Goal: Task Accomplishment & Management: Manage account settings

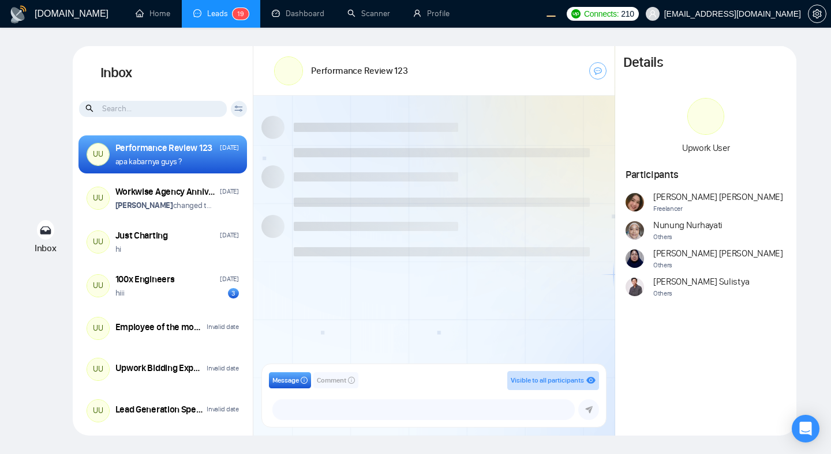
scroll to position [1044, 0]
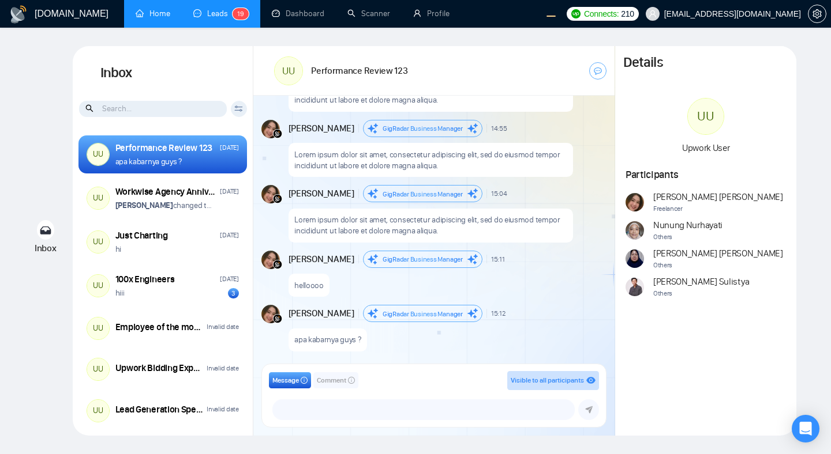
click at [149, 18] on link "Home" at bounding box center [153, 14] width 35 height 10
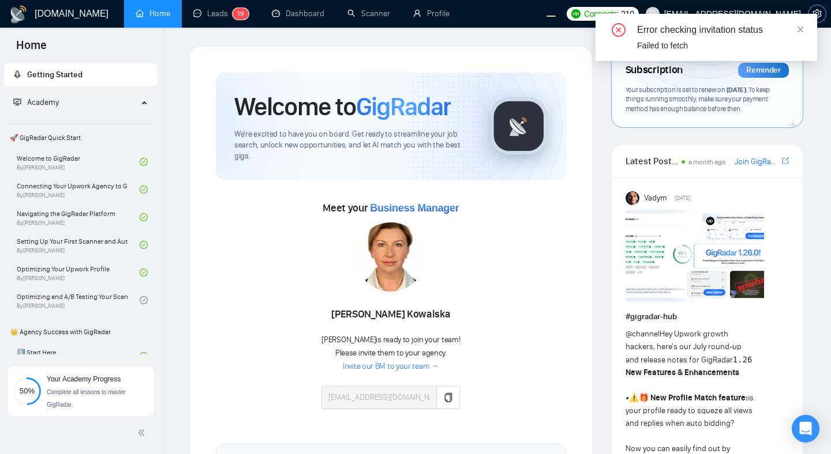
click at [819, 16] on icon "setting" at bounding box center [816, 13] width 9 height 9
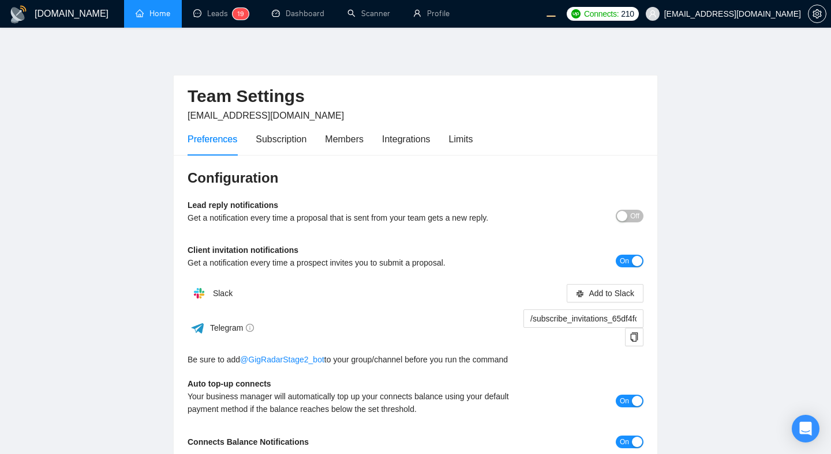
click at [530, 198] on div "Configuration Lead reply notifications Get a notification every time a proposal…" at bounding box center [415, 377] width 483 height 444
click at [352, 135] on div "Members" at bounding box center [344, 139] width 39 height 14
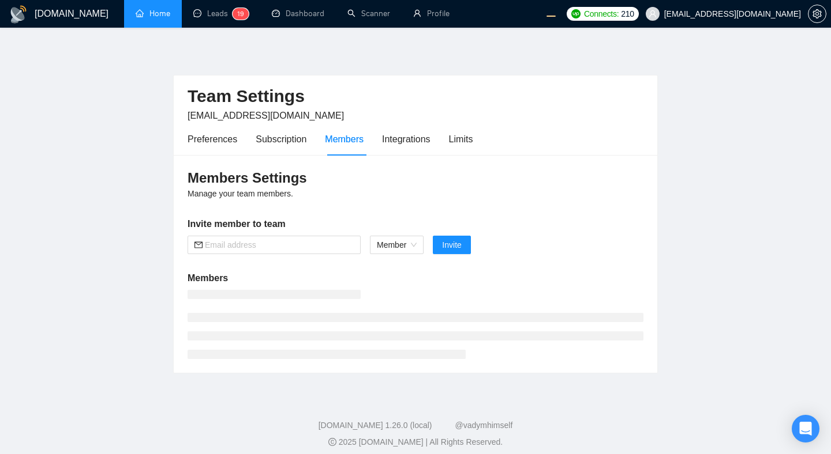
scroll to position [8, 0]
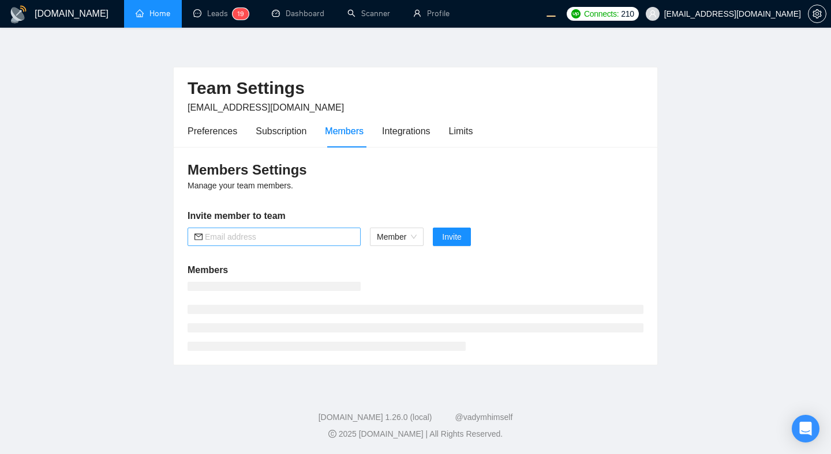
click at [332, 239] on input "text" at bounding box center [279, 237] width 149 height 13
click at [382, 239] on span "Member" at bounding box center [397, 236] width 40 height 17
click at [310, 238] on input "text" at bounding box center [279, 237] width 149 height 13
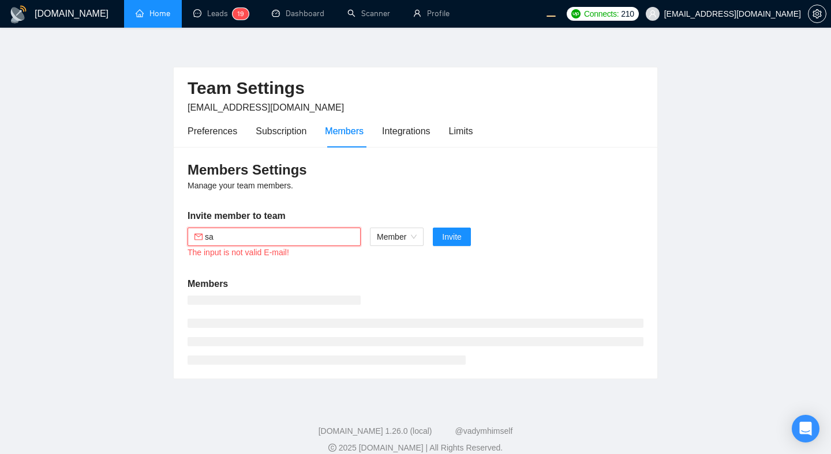
type input "s"
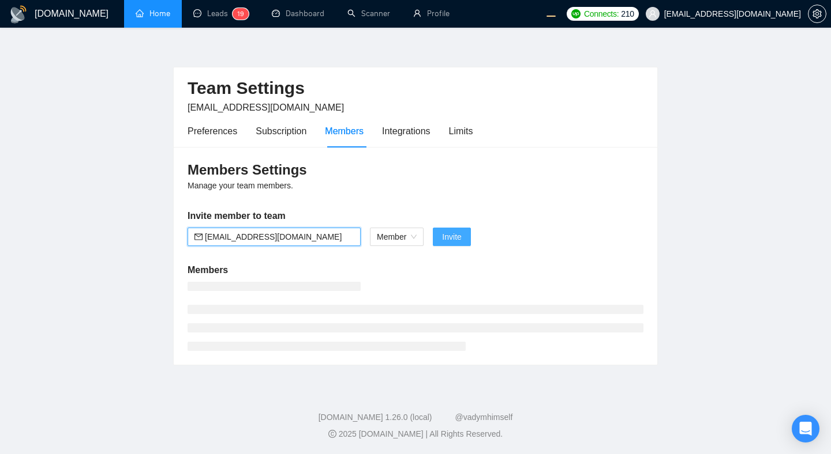
type input "northernbottlenose@gmail.com"
click at [449, 243] on span "Invite" at bounding box center [451, 237] width 19 height 13
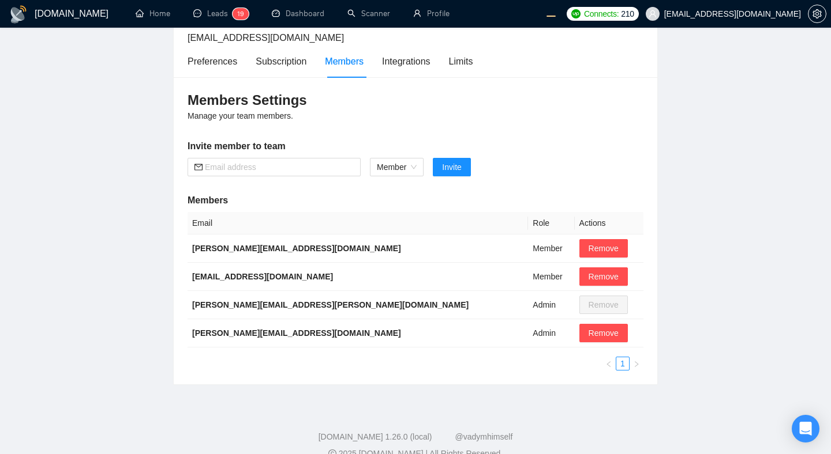
scroll to position [97, 0]
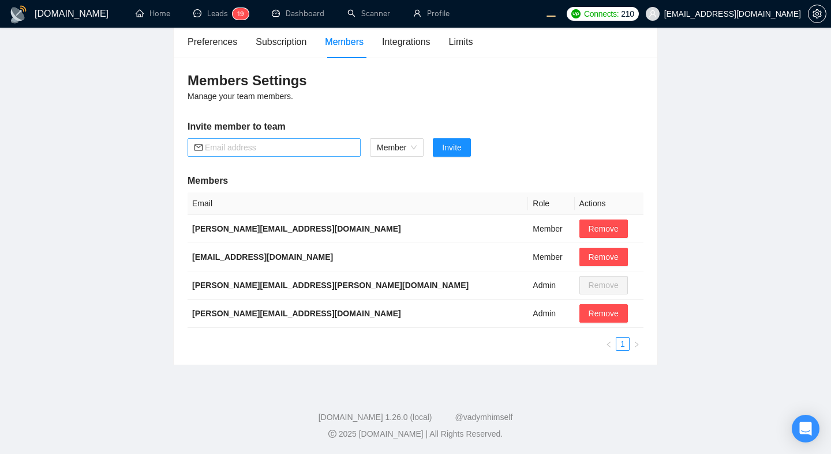
click at [316, 143] on input "text" at bounding box center [279, 147] width 149 height 13
type input "northernbottlenose@gmail.com"
click at [455, 142] on span "Invite" at bounding box center [451, 147] width 19 height 13
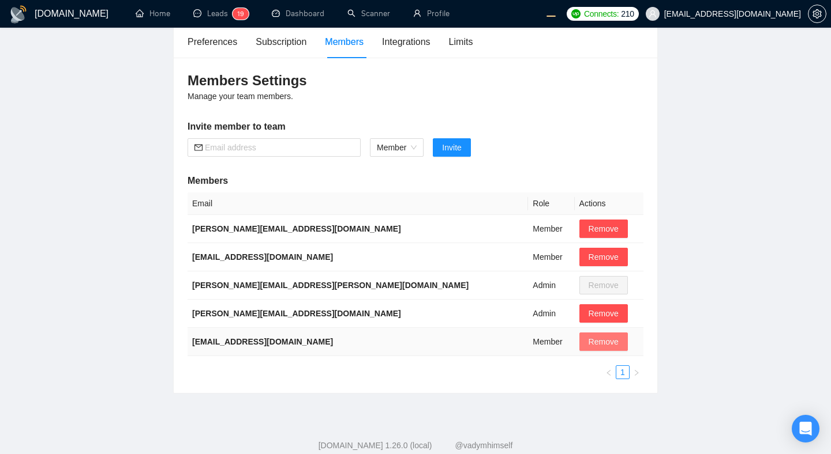
click at [588, 342] on span "Remove" at bounding box center [603, 342] width 30 height 13
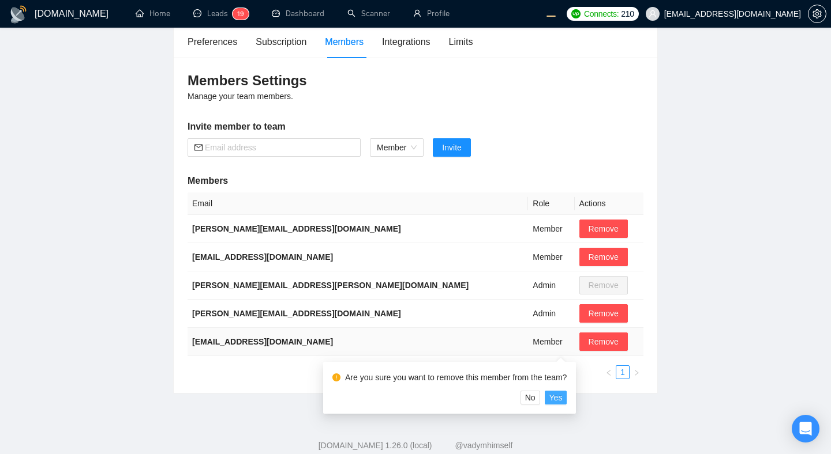
click at [562, 395] on span "Yes" at bounding box center [555, 398] width 13 height 13
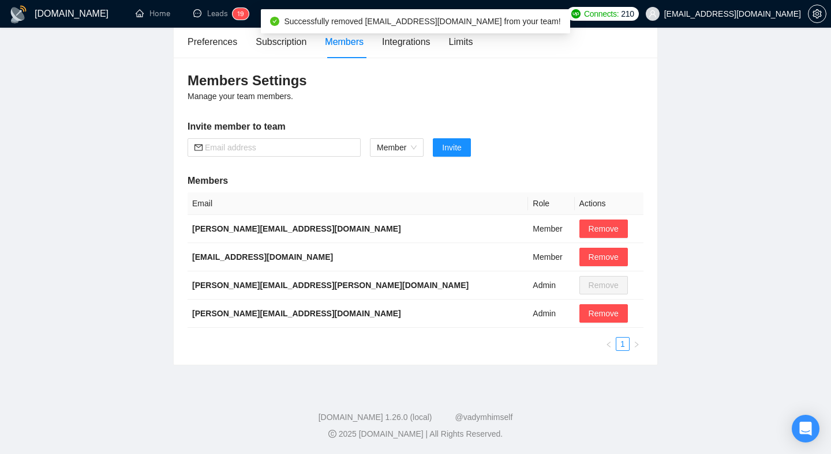
click at [709, 258] on main "Team Settings workwiseupworkgency@gmail.com Preferences Subscription Members In…" at bounding box center [415, 157] width 794 height 417
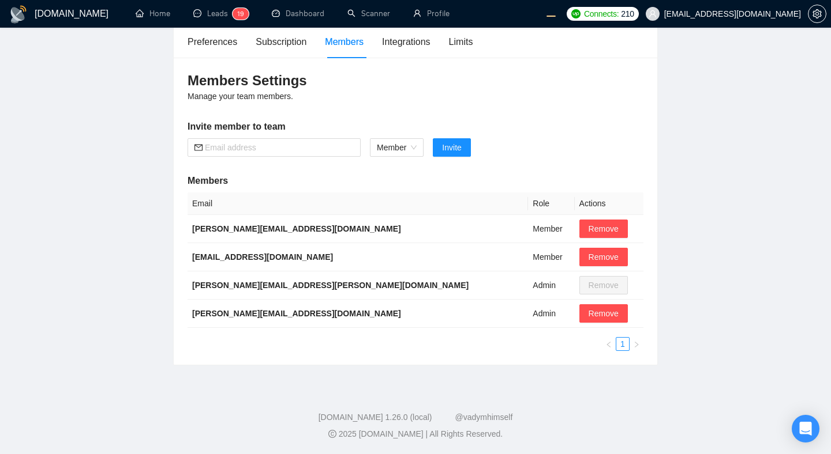
click at [688, 170] on main "Team Settings workwiseupworkgency@gmail.com Preferences Subscription Members In…" at bounding box center [415, 157] width 794 height 417
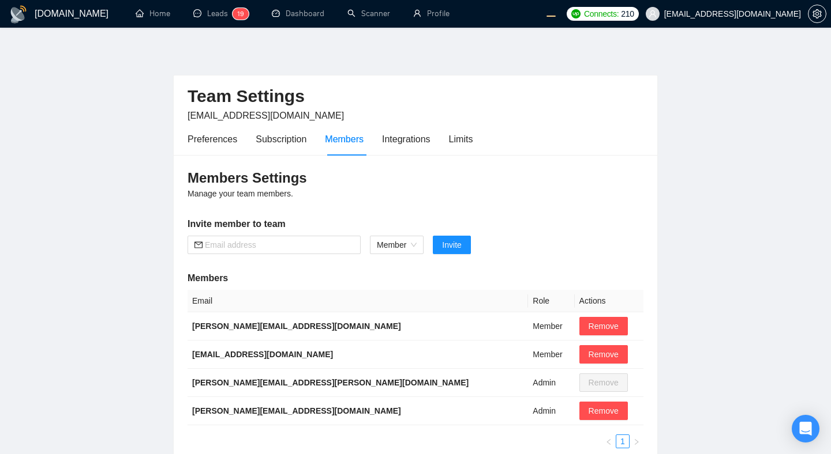
scroll to position [97, 0]
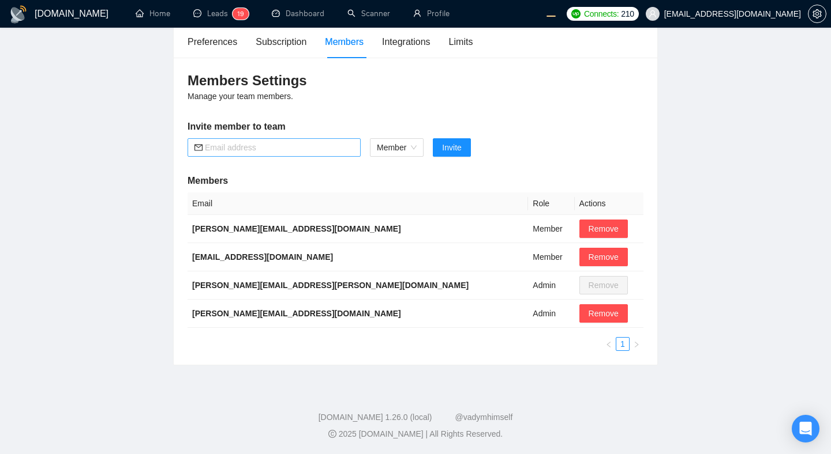
click at [302, 151] on input "text" at bounding box center [279, 147] width 149 height 13
type input "northernbottlenose@gmail.com"
click at [581, 148] on form "northernbottlenose@gmail.com Member Invite" at bounding box center [415, 147] width 456 height 18
click at [530, 163] on div "Members Settings Manage your team members. Invite member to team northernbottle…" at bounding box center [415, 211] width 483 height 307
click at [459, 141] on button "Invite" at bounding box center [451, 147] width 37 height 18
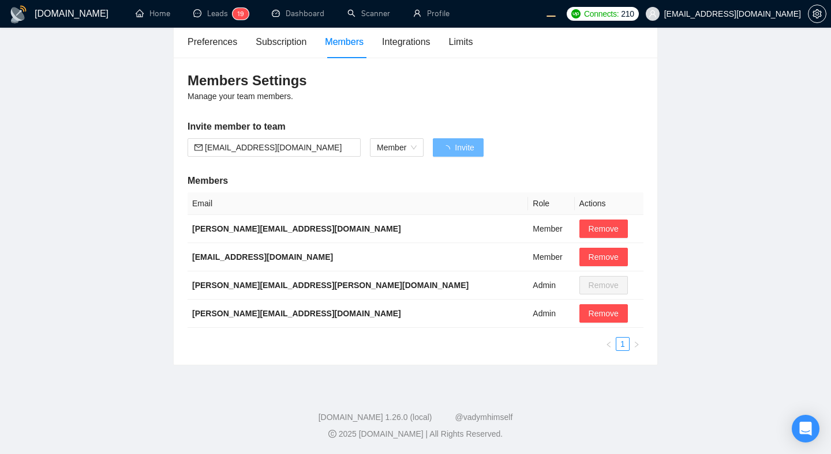
click at [768, 153] on main "Team Settings workwiseupworkgency@gmail.com Preferences Subscription Members In…" at bounding box center [415, 157] width 794 height 417
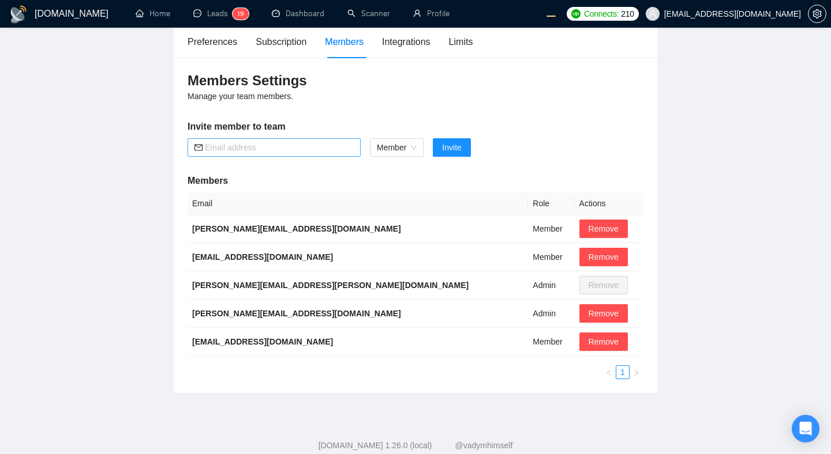
click at [287, 153] on input "text" at bounding box center [279, 147] width 149 height 13
type input "northernbottlenose@gmail.com"
click at [441, 149] on button "Invite" at bounding box center [451, 147] width 37 height 18
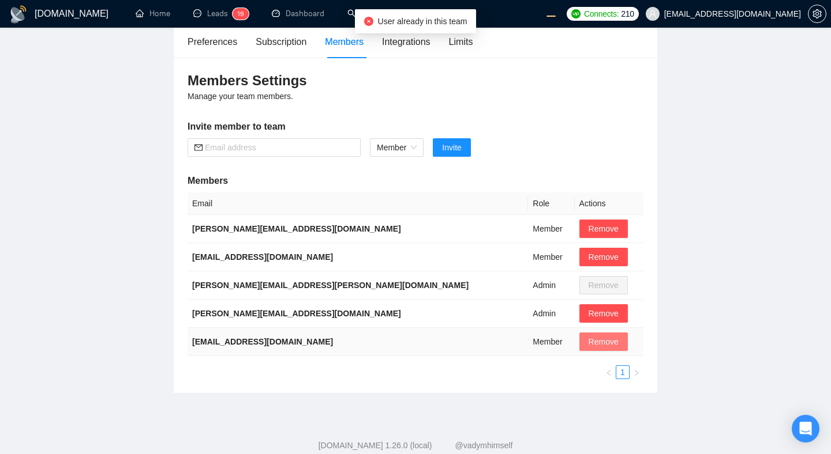
click at [588, 337] on span "Remove" at bounding box center [603, 342] width 30 height 13
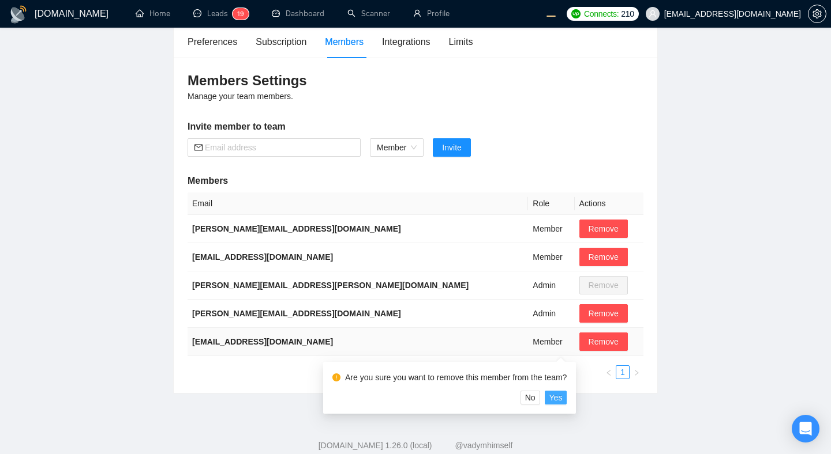
click at [559, 400] on span "Yes" at bounding box center [555, 398] width 13 height 13
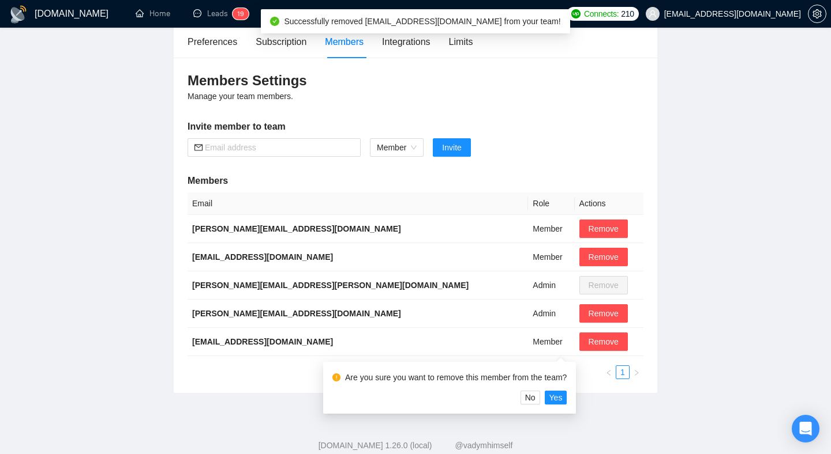
click at [652, 315] on div "Members Settings Manage your team members. Invite member to team Member Invite …" at bounding box center [415, 226] width 483 height 336
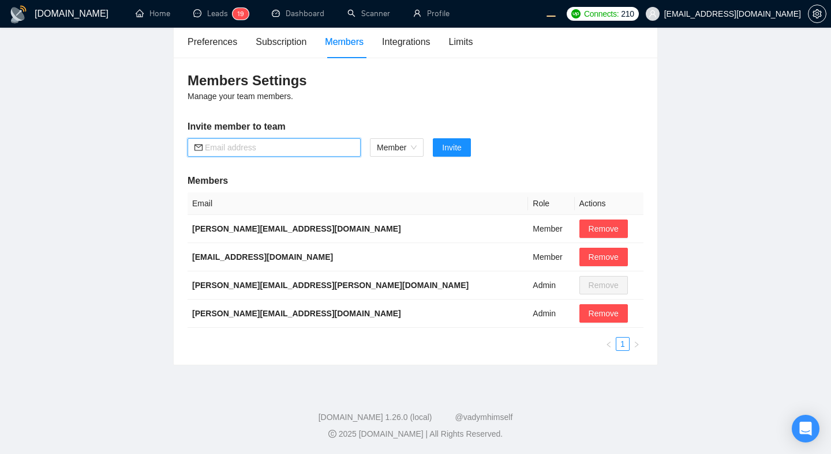
click at [300, 149] on input "text" at bounding box center [279, 147] width 149 height 13
type input "northernbottlenose@gmail.com"
click at [450, 142] on span "Invite" at bounding box center [451, 147] width 19 height 13
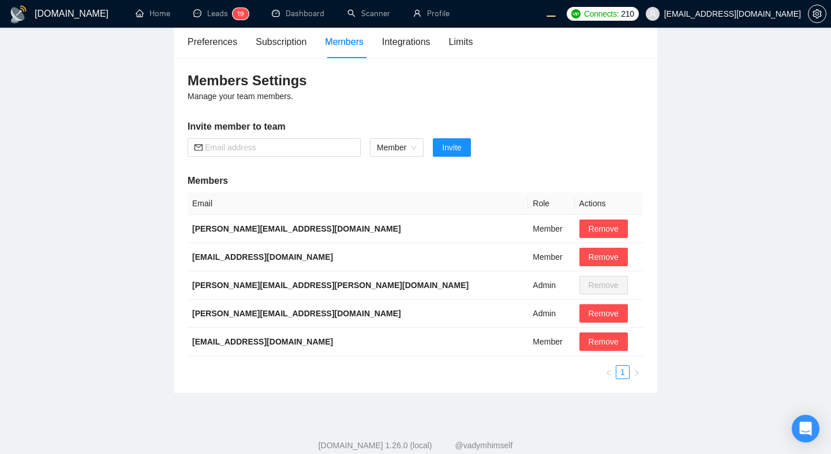
click at [670, 168] on main "Team Settings workwiseupworkgency@gmail.com Preferences Subscription Members In…" at bounding box center [415, 171] width 794 height 445
click at [703, 204] on main "Team Settings workwiseupworkgency@gmail.com Preferences Subscription Members In…" at bounding box center [415, 171] width 794 height 445
click at [588, 339] on span "Remove" at bounding box center [603, 342] width 30 height 13
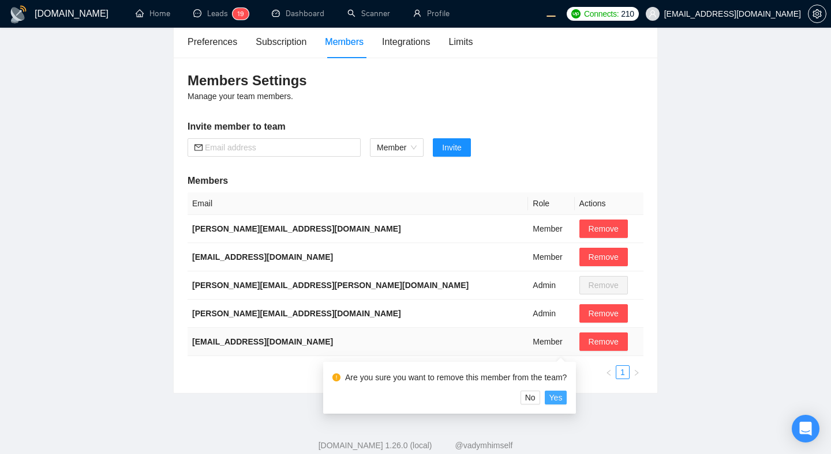
click at [561, 396] on span "Yes" at bounding box center [555, 398] width 13 height 13
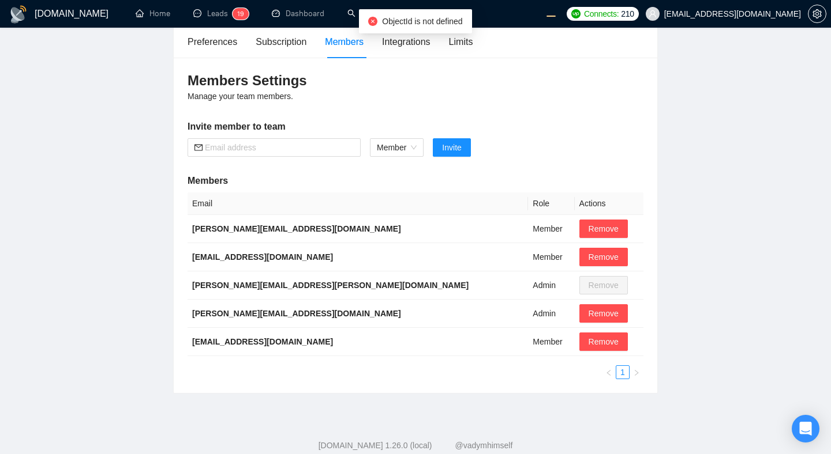
click at [700, 203] on main "Team Settings workwiseupworkgency@gmail.com Preferences Subscription Members In…" at bounding box center [415, 171] width 794 height 445
click at [170, 245] on main "Team Settings workwiseupworkgency@gmail.com Preferences Subscription Members In…" at bounding box center [415, 171] width 794 height 445
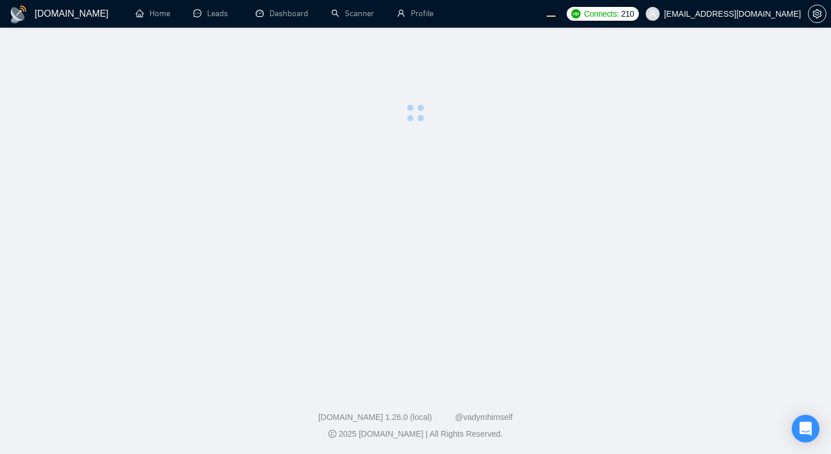
scroll to position [8, 0]
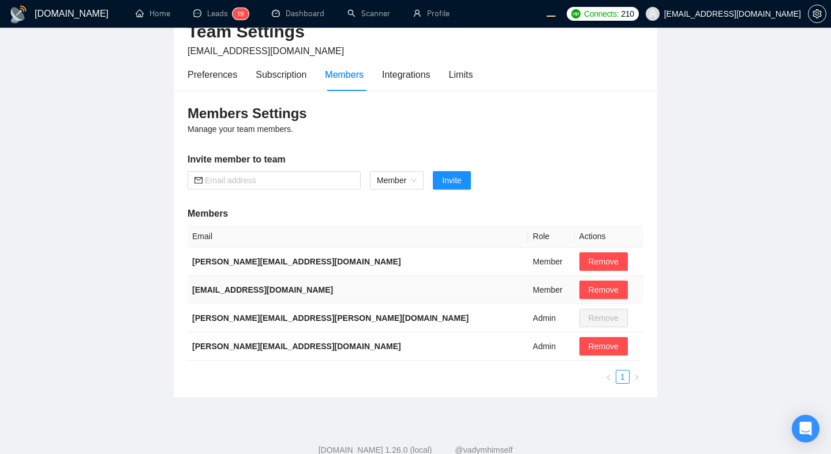
scroll to position [74, 0]
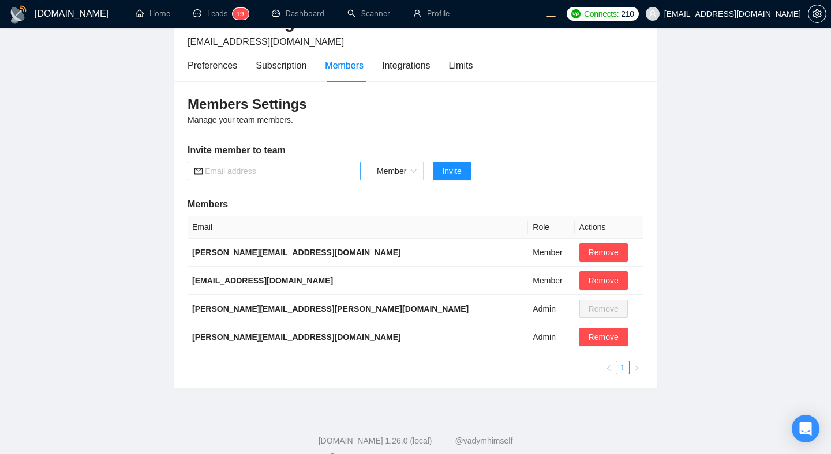
click at [270, 169] on input "text" at bounding box center [279, 171] width 149 height 13
type input "northernbottlenose@gmail.com"
click at [458, 172] on span "Invite" at bounding box center [451, 171] width 19 height 13
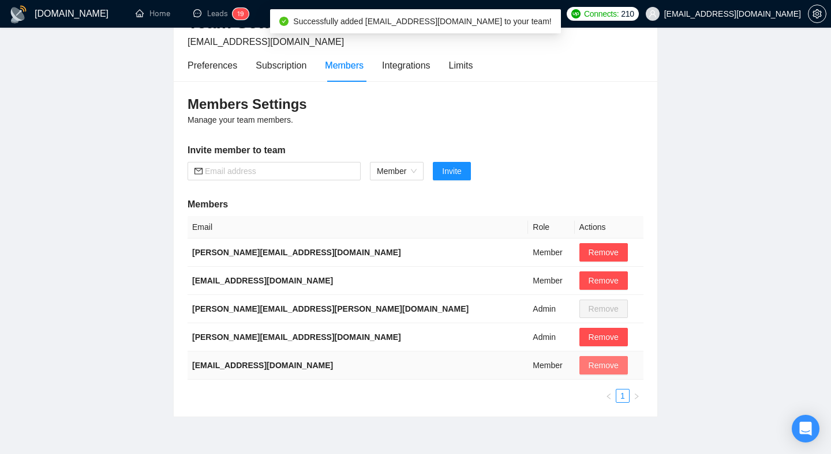
click at [588, 364] on span "Remove" at bounding box center [603, 365] width 30 height 13
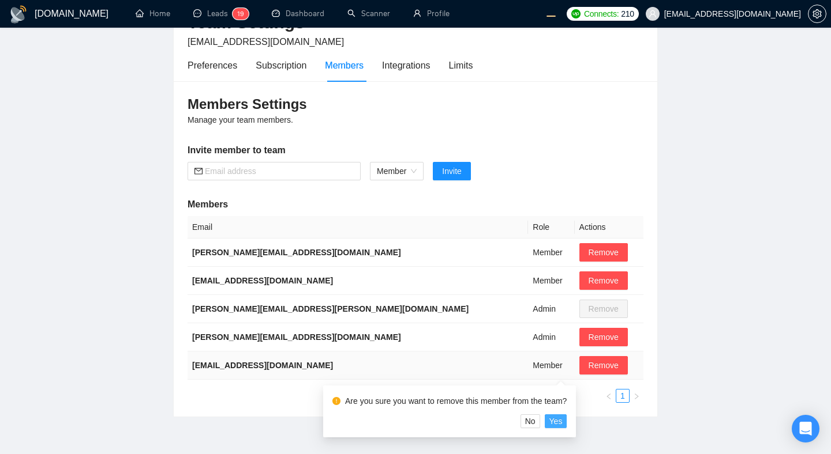
click at [562, 423] on span "Yes" at bounding box center [555, 421] width 13 height 13
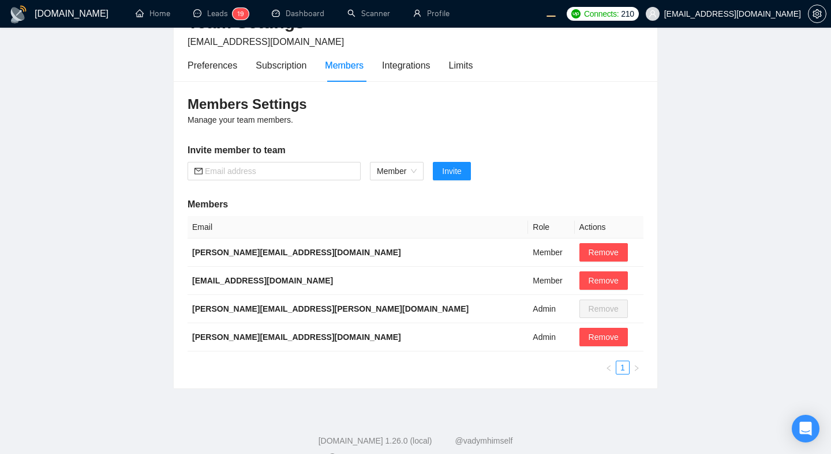
click at [609, 62] on div "Preferences Subscription Members Integrations Limits" at bounding box center [415, 65] width 456 height 33
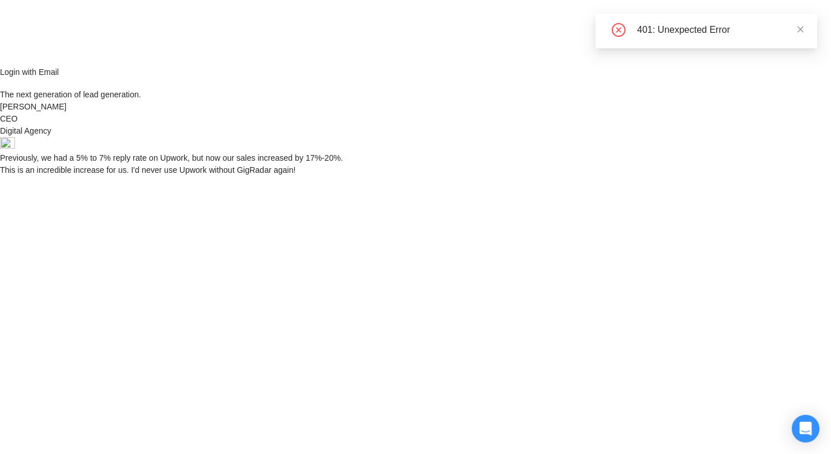
click at [659, 176] on div "Login ‍ Welcome to GigRadar. AI Business Manager for Agencies Login with Email …" at bounding box center [415, 88] width 831 height 176
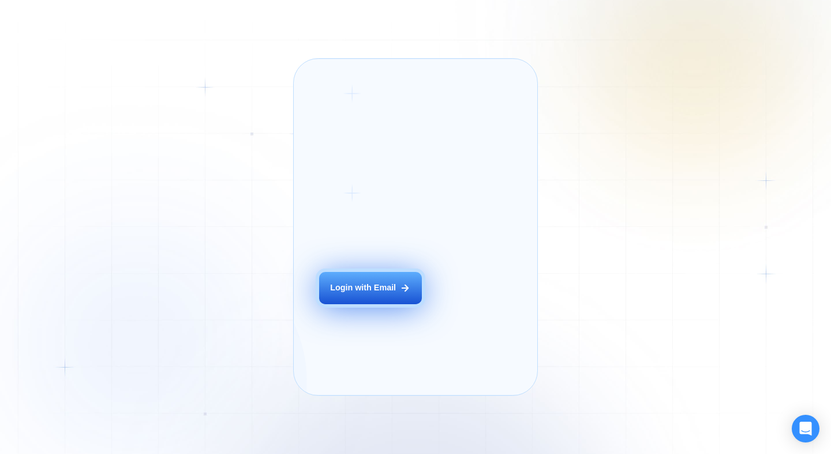
click at [398, 301] on button "Login with Email" at bounding box center [370, 288] width 103 height 32
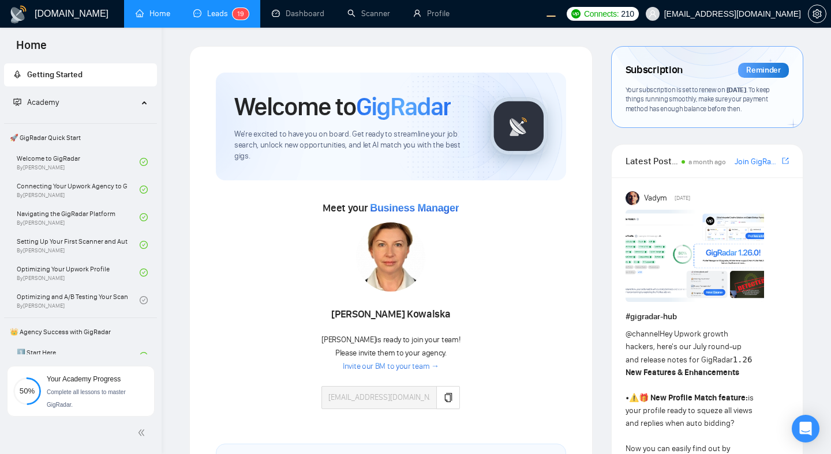
click at [215, 16] on link "Leads 1 9" at bounding box center [220, 14] width 55 height 10
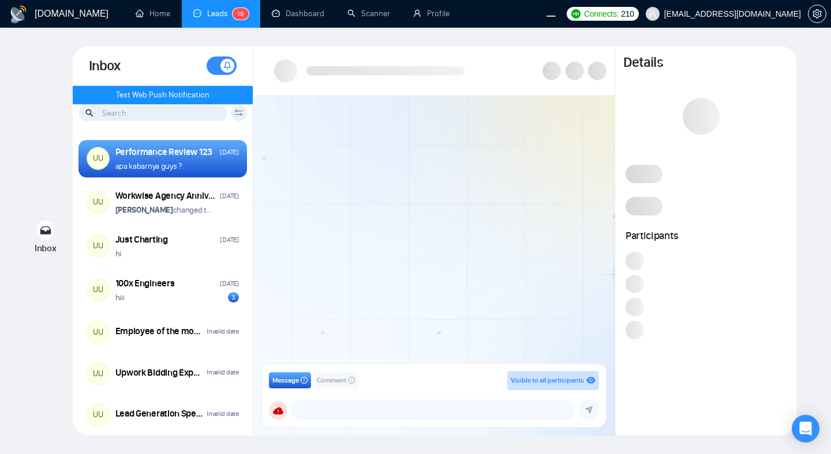
click at [318, 182] on div at bounding box center [433, 234] width 361 height 276
click at [178, 94] on span "Test Web Push Notification" at bounding box center [162, 95] width 93 height 13
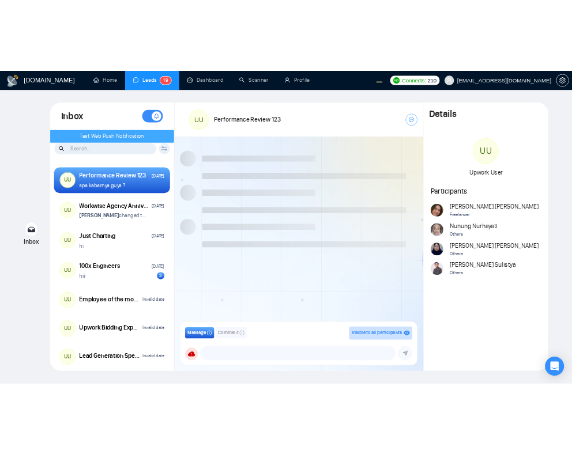
scroll to position [1044, 0]
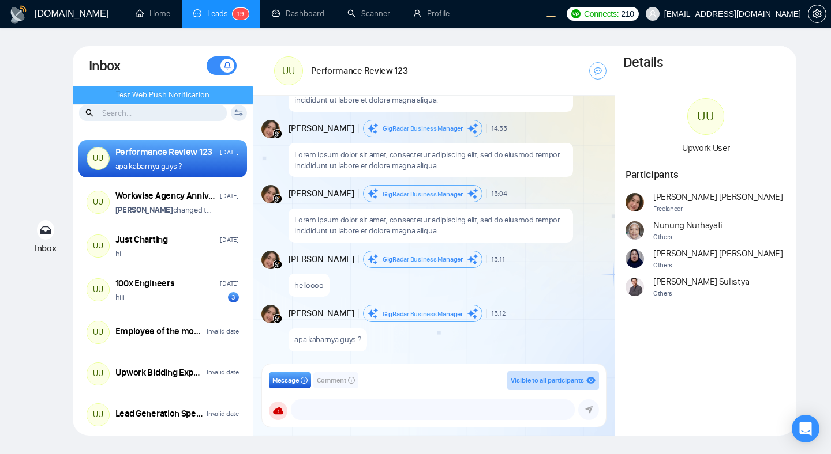
click at [176, 97] on span "Test Web Push Notification" at bounding box center [162, 95] width 93 height 13
click at [176, 96] on span "Test Web Push Notification" at bounding box center [162, 95] width 93 height 13
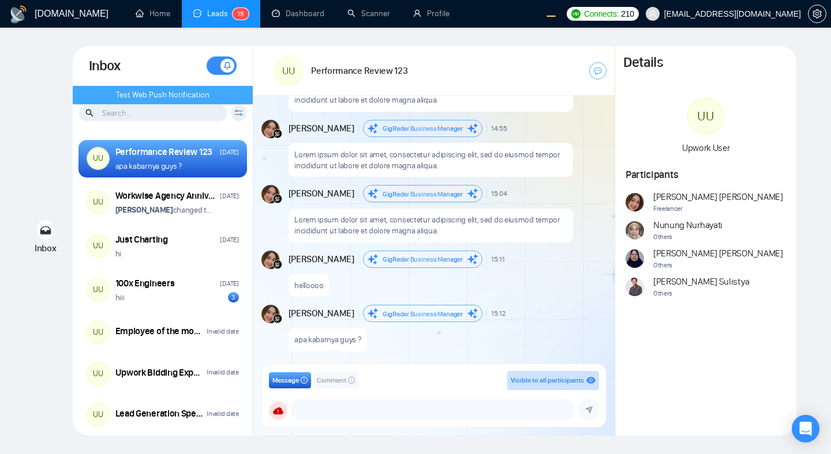
click at [176, 96] on span "Test Web Push Notification" at bounding box center [162, 95] width 93 height 13
click at [814, 125] on div "GigRadar.io Home Leads 1 9 Dashboard Scanner Profile Connects: 210 workwiseupwo…" at bounding box center [415, 227] width 831 height 454
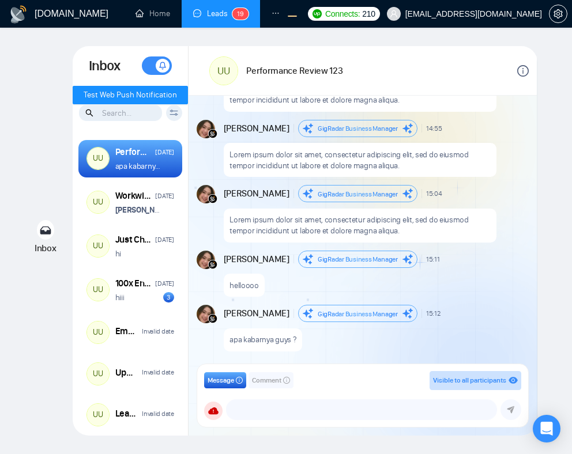
click at [477, 209] on div "Lorem ipsum dolor sit amet, consectetur adipiscing elit, sed do eiusmod tempor …" at bounding box center [360, 226] width 273 height 34
click at [118, 94] on span "Test Web Push Notification" at bounding box center [130, 95] width 93 height 13
click at [132, 96] on span "Test Web Push Notification" at bounding box center [130, 95] width 93 height 13
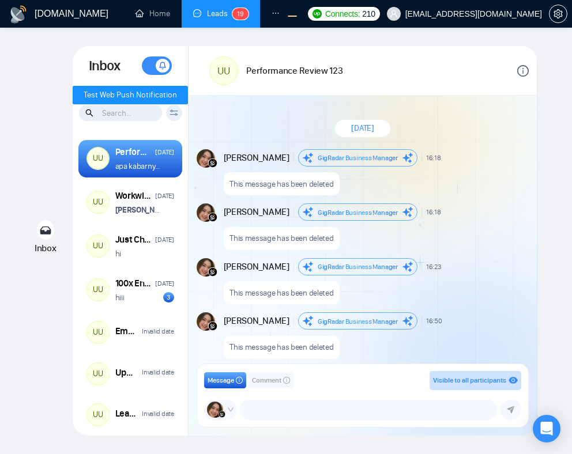
scroll to position [1044, 0]
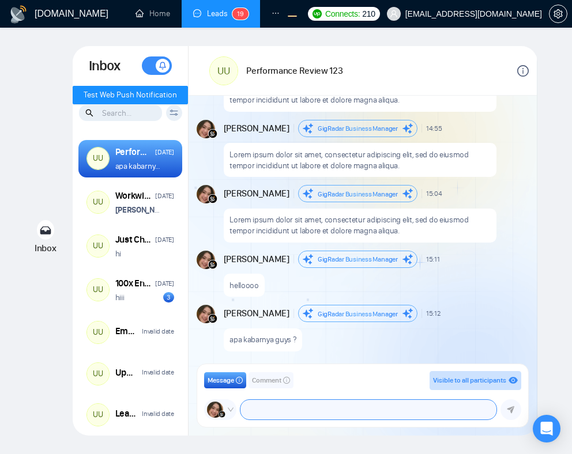
click at [329, 404] on textarea at bounding box center [368, 410] width 255 height 20
click at [398, 406] on textarea at bounding box center [368, 410] width 255 height 20
click at [468, 330] on div "apa kabarnya guys ?" at bounding box center [375, 336] width 303 height 29
click at [549, 281] on div "Inbox Inbox Turn On Push Notifications Stay updated instantly with real-time al…" at bounding box center [285, 241] width 535 height 390
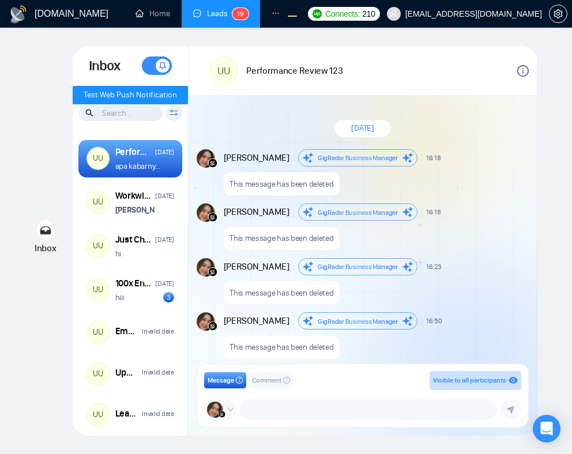
scroll to position [1044, 0]
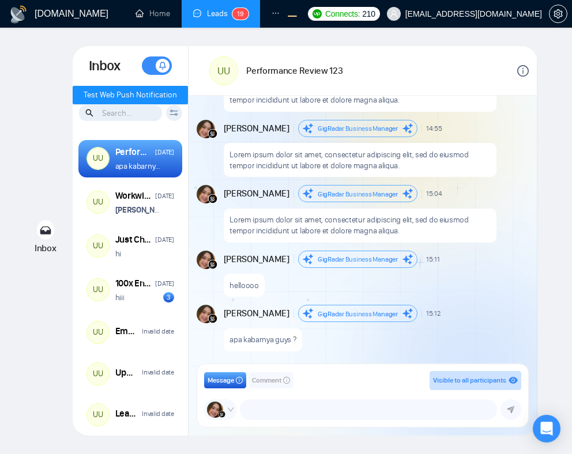
click at [539, 211] on div "Inbox Inbox Turn On Push Notifications Stay updated instantly with real-time al…" at bounding box center [285, 241] width 535 height 390
